Goal: Transaction & Acquisition: Download file/media

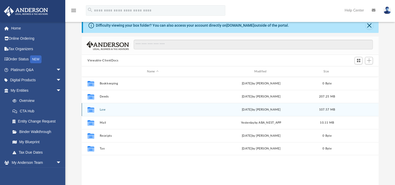
scroll to position [115, 292]
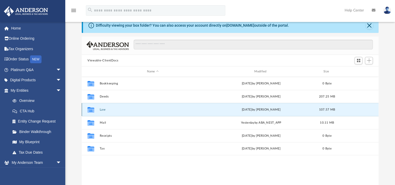
click at [102, 110] on button "Law" at bounding box center [153, 109] width 106 height 3
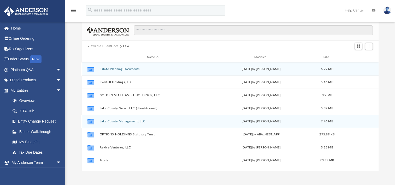
scroll to position [40, 0]
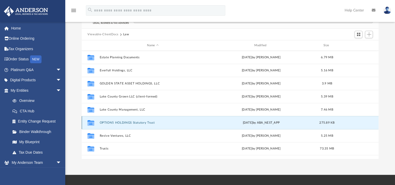
click at [120, 123] on button "OPTION5 HOLDINGS Statutory Trust" at bounding box center [153, 122] width 106 height 3
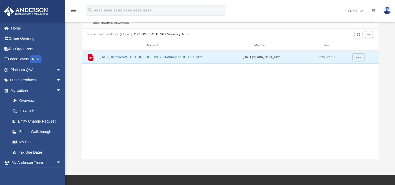
click at [141, 55] on button "[DATE] (07:26:52) - OPTION5 HOLDINGS Statutory Trust - EIN Letter from IRS.pdf" at bounding box center [153, 56] width 106 height 3
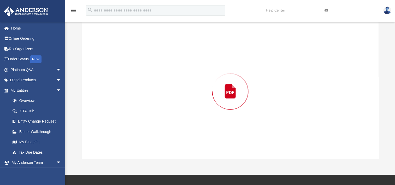
click at [141, 55] on div "Preview" at bounding box center [230, 91] width 297 height 135
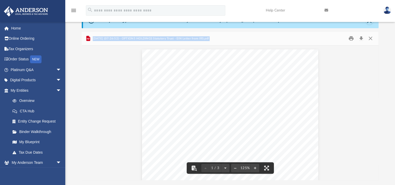
scroll to position [0, 0]
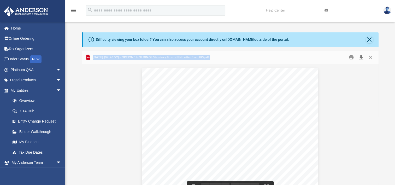
click at [362, 59] on button "Download" at bounding box center [360, 57] width 9 height 8
click at [371, 58] on button "Close" at bounding box center [369, 57] width 9 height 8
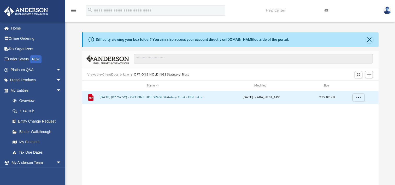
click at [127, 73] on button "Law" at bounding box center [126, 74] width 6 height 5
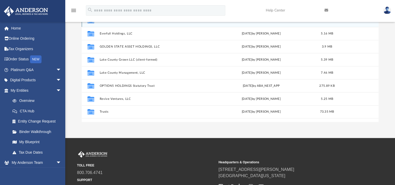
scroll to position [78, 0]
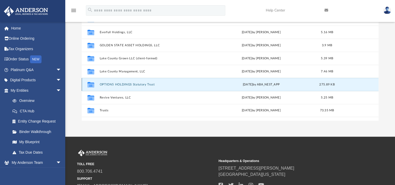
drag, startPoint x: 113, startPoint y: 85, endPoint x: 113, endPoint y: 79, distance: 5.7
click at [113, 79] on div "Collaborated Folder OPTION5 HOLDINGS Statutory Trust [DATE] by ABA_NEST_APP 275…" at bounding box center [230, 84] width 297 height 13
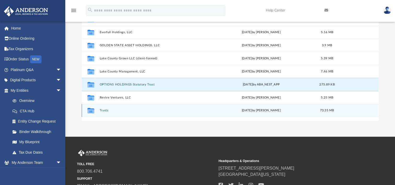
click at [105, 109] on button "Trusts" at bounding box center [153, 110] width 106 height 3
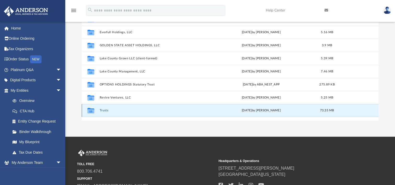
click at [105, 109] on button "Trusts" at bounding box center [153, 110] width 106 height 3
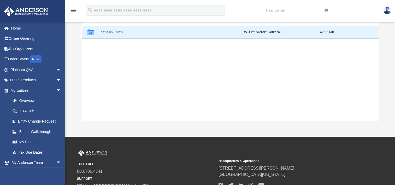
click at [116, 31] on button "Statutory Trusts" at bounding box center [153, 31] width 106 height 3
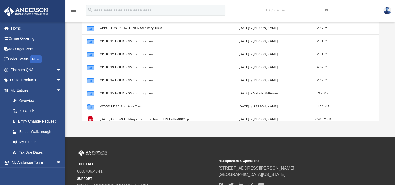
scroll to position [166, 0]
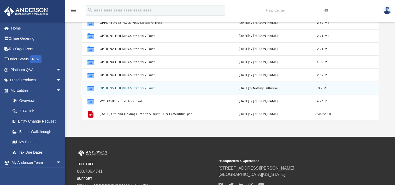
click at [131, 90] on div "Collaborated Folder OPTION5 HOLDINGS Statutory Trust [DATE] by Nathaly Baltimor…" at bounding box center [230, 87] width 297 height 13
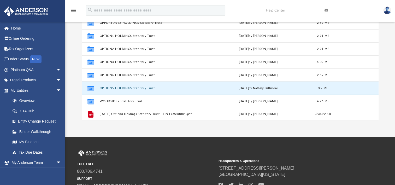
click at [131, 90] on div "Collaborated Folder OPTION5 HOLDINGS Statutory Trust [DATE] by Nathaly Baltimor…" at bounding box center [230, 87] width 297 height 13
click at [119, 87] on button "OPTION5 HOLDINGS Statutory Trust" at bounding box center [152, 87] width 104 height 3
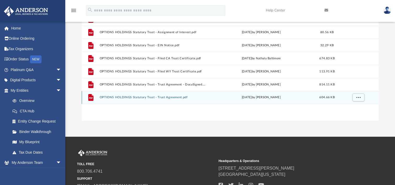
scroll to position [52, 0]
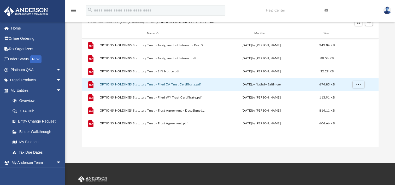
click at [186, 84] on button "OPTION5 HOLDINGS Statutory Trust - Filed CA Trust Certificate.pdf" at bounding box center [153, 84] width 106 height 3
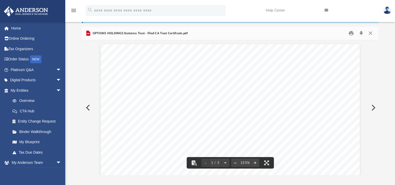
scroll to position [0, 0]
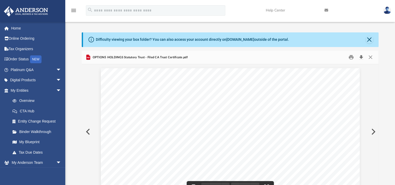
click at [360, 57] on button "Download" at bounding box center [360, 57] width 9 height 8
click at [370, 56] on button "Close" at bounding box center [369, 57] width 9 height 8
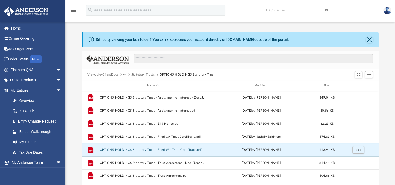
click at [167, 149] on button "OPTION5 HOLDINGS Statutory Trust - Filed WY Trust Certificate.pdf" at bounding box center [153, 149] width 106 height 3
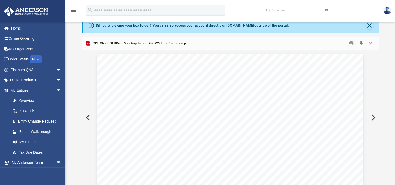
click at [362, 42] on button "Download" at bounding box center [360, 43] width 9 height 8
click at [370, 42] on button "Close" at bounding box center [369, 43] width 9 height 8
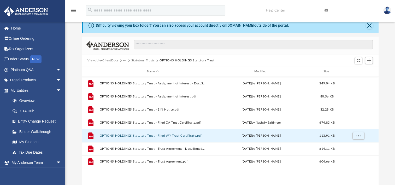
click at [139, 59] on button "Statutory Trusts" at bounding box center [142, 60] width 23 height 5
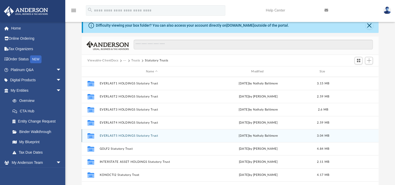
click at [133, 135] on button "EVERLAST5 HOLDINGS Statutory Trust" at bounding box center [152, 135] width 104 height 3
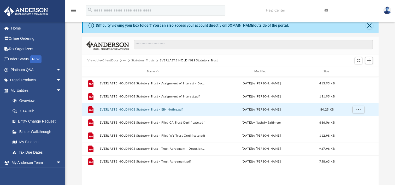
click at [161, 108] on button "EVERLAST5 HOLDINGS Statutory Trust - EIN Notice.pdf" at bounding box center [153, 109] width 106 height 3
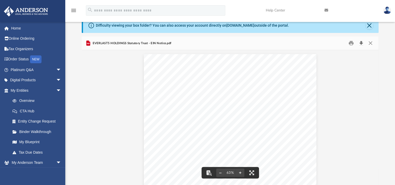
click at [361, 43] on button "Download" at bounding box center [360, 43] width 9 height 8
click at [369, 44] on button "Close" at bounding box center [369, 43] width 9 height 8
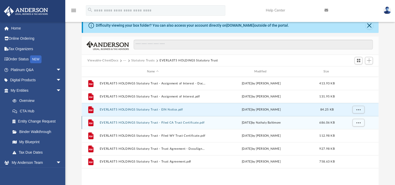
click at [183, 123] on button "EVERLAST5 HOLDINGS Statutory Trust - Filed CA Trust Certificate.pdf" at bounding box center [153, 122] width 106 height 3
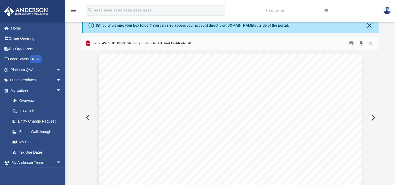
click at [361, 42] on button "Download" at bounding box center [360, 43] width 9 height 8
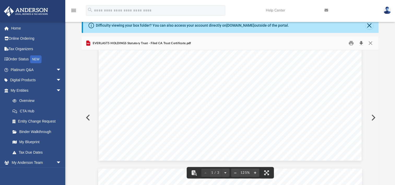
scroll to position [261, 0]
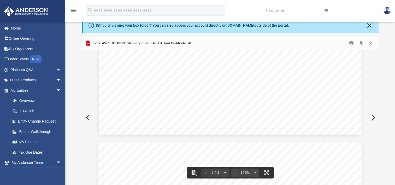
click at [371, 44] on button "Close" at bounding box center [369, 43] width 9 height 8
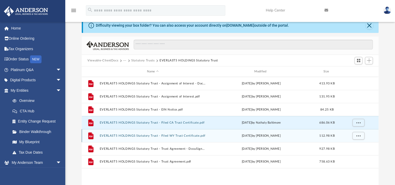
click at [195, 137] on div "File EVERLAST5 HOLDINGS Statutory Trust - Filed WY Trust Certificate.pdf [DATE]…" at bounding box center [230, 135] width 297 height 13
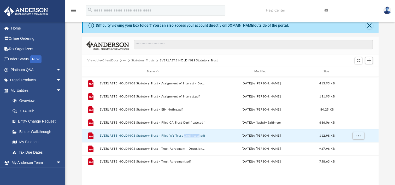
click at [195, 137] on div "File EVERLAST5 HOLDINGS Statutory Trust - Filed WY Trust Certificate.pdf [DATE]…" at bounding box center [230, 135] width 297 height 13
click at [152, 135] on button "EVERLAST5 HOLDINGS Statutory Trust - Filed WY Trust Certificate.pdf" at bounding box center [153, 135] width 106 height 3
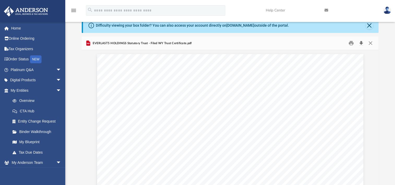
click at [360, 42] on button "Download" at bounding box center [360, 43] width 9 height 8
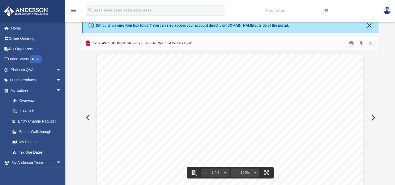
click at [371, 43] on button "Close" at bounding box center [369, 43] width 9 height 8
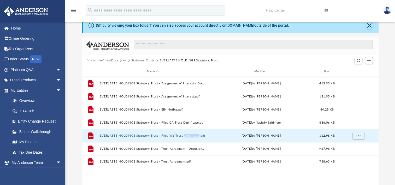
click at [139, 61] on button "Statutory Trusts" at bounding box center [142, 60] width 23 height 5
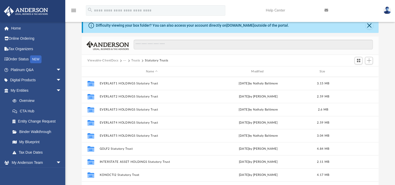
scroll to position [0, 0]
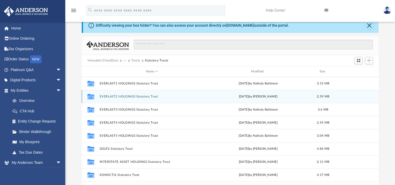
click at [135, 96] on button "EVERLAST2 HOLDINGS Statutory Trust" at bounding box center [152, 96] width 104 height 3
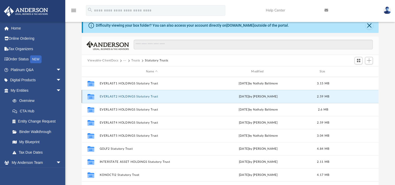
click at [135, 96] on button "EVERLAST2 HOLDINGS Statutory Trust" at bounding box center [152, 96] width 104 height 3
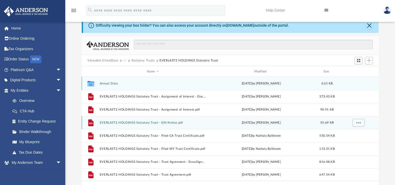
scroll to position [40, 0]
